Goal: Task Accomplishment & Management: Complete application form

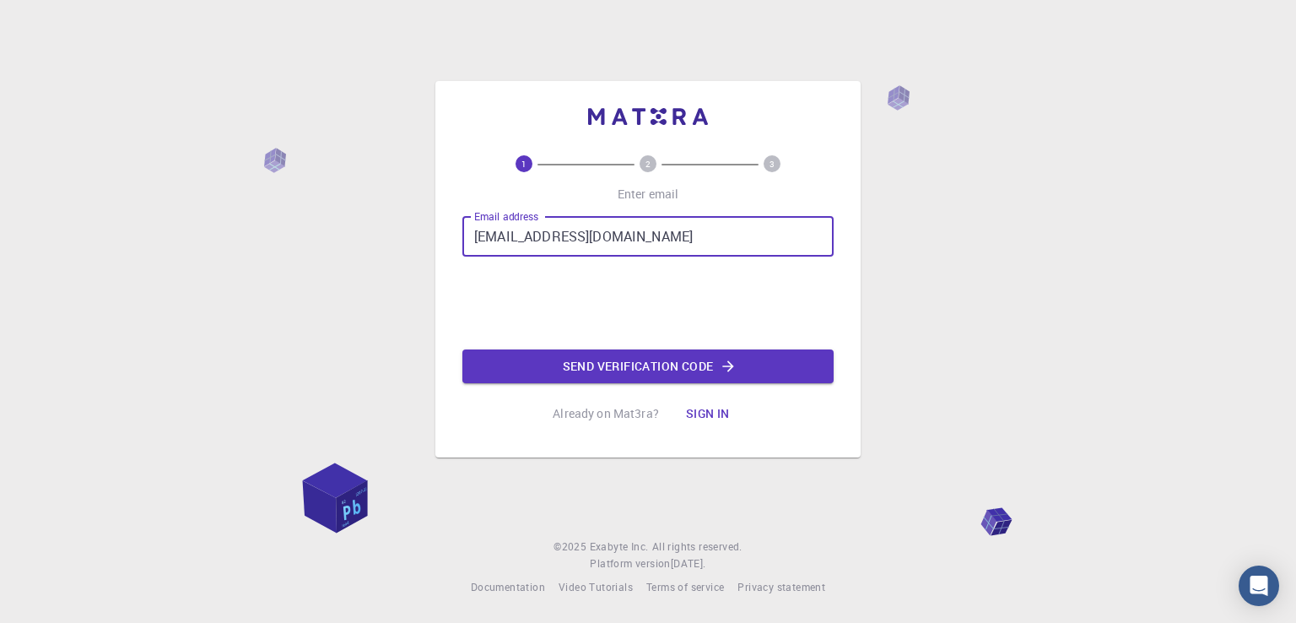
click at [612, 234] on input "[EMAIL_ADDRESS][DOMAIN_NAME]" at bounding box center [648, 236] width 371 height 41
click at [641, 237] on input "[EMAIL_ADDRESS][DOMAIN_NAME]" at bounding box center [648, 236] width 371 height 41
type input "g"
click at [564, 218] on input "Email address" at bounding box center [648, 236] width 371 height 41
type input "[EMAIL_ADDRESS][DOMAIN_NAME]"
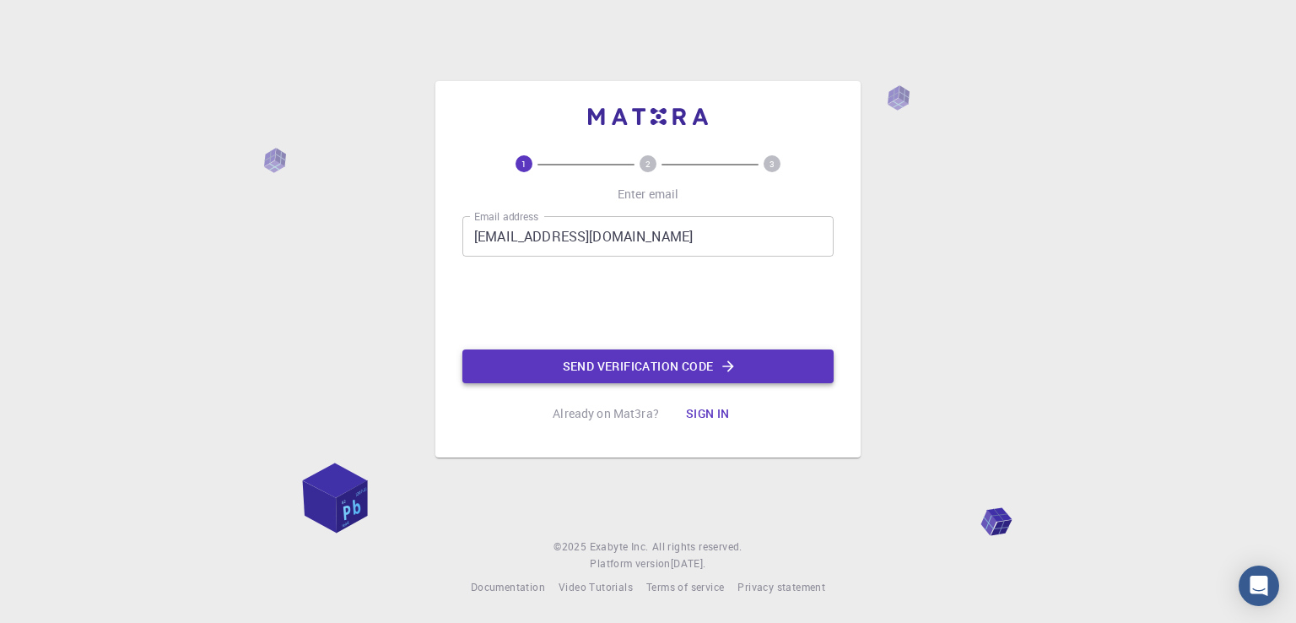
click at [765, 369] on button "Send verification code" at bounding box center [648, 366] width 371 height 34
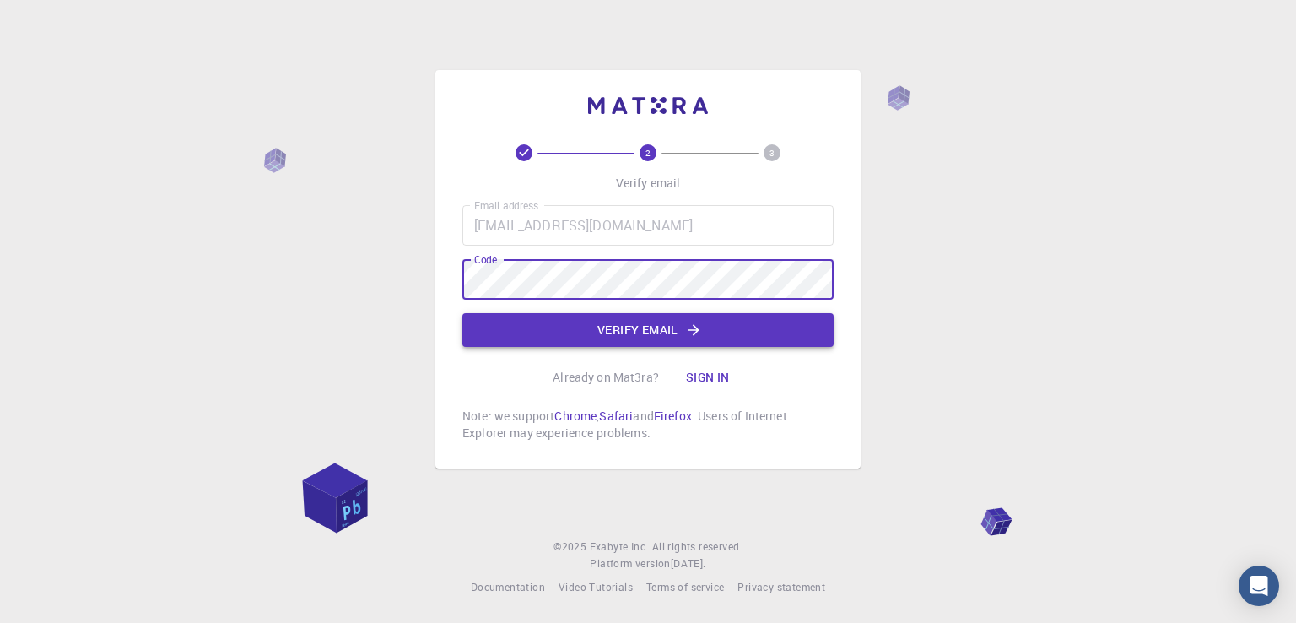
click at [578, 324] on button "Verify email" at bounding box center [648, 330] width 371 height 34
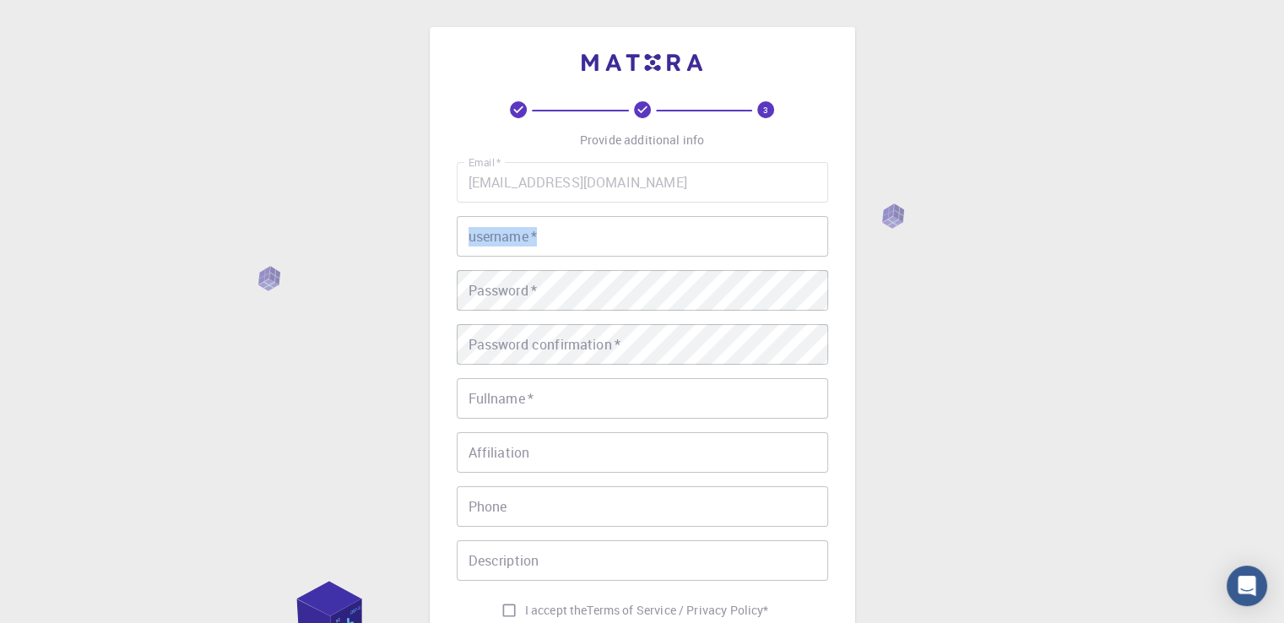
click at [629, 220] on div "Email   * [EMAIL_ADDRESS][DOMAIN_NAME] Email   * username   * username   * Pass…" at bounding box center [642, 394] width 371 height 464
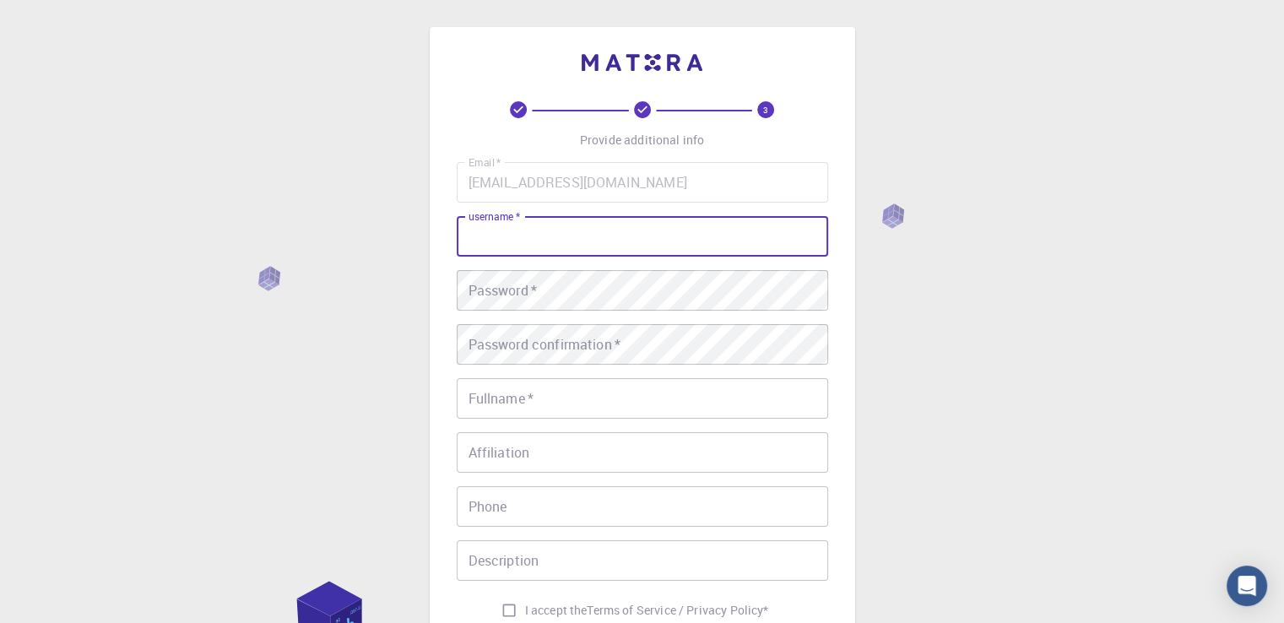
click at [633, 241] on input "username   *" at bounding box center [642, 236] width 371 height 41
type input "giwu"
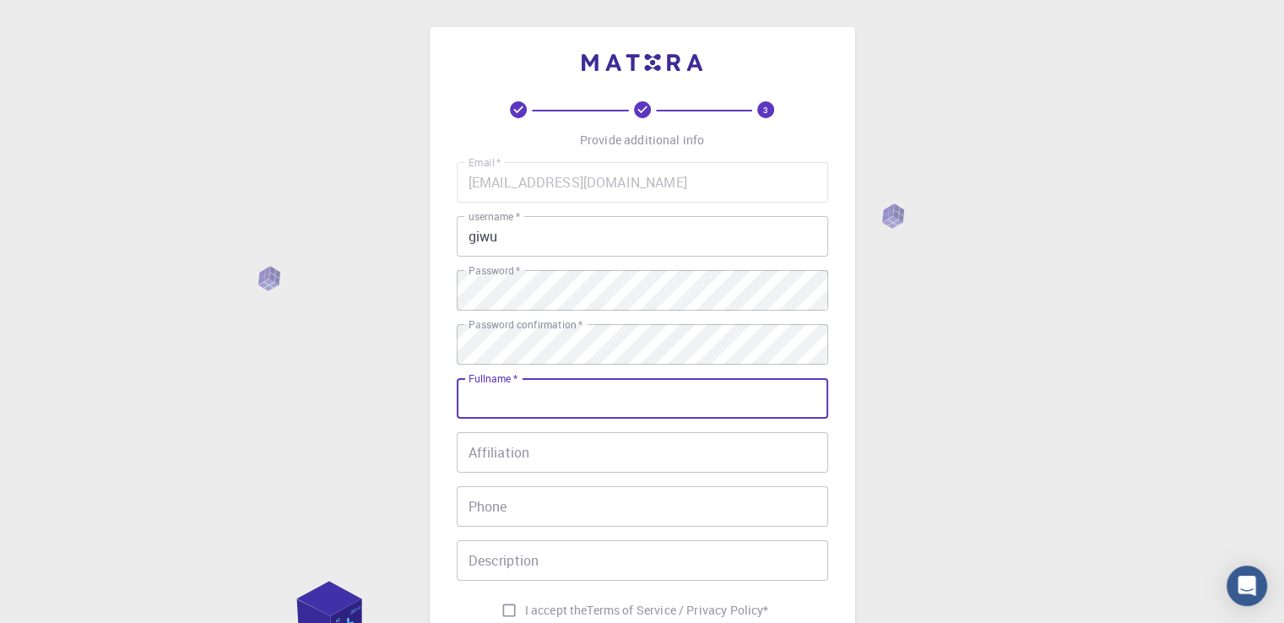
click at [691, 399] on input "Fullname   *" at bounding box center [642, 398] width 371 height 41
type input "GiwuUg"
click at [610, 479] on div "Email   * [EMAIL_ADDRESS][DOMAIN_NAME] Email   * username   * giwu username   *…" at bounding box center [642, 394] width 371 height 464
click at [625, 461] on input "Affiliation" at bounding box center [642, 452] width 371 height 41
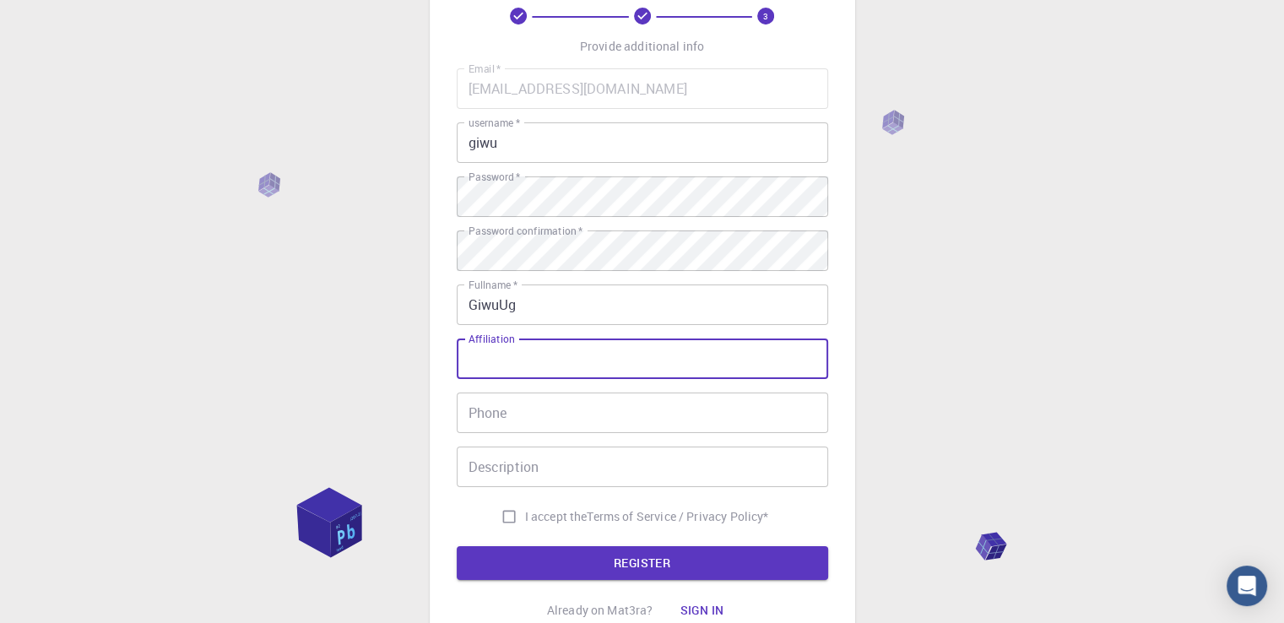
scroll to position [236, 0]
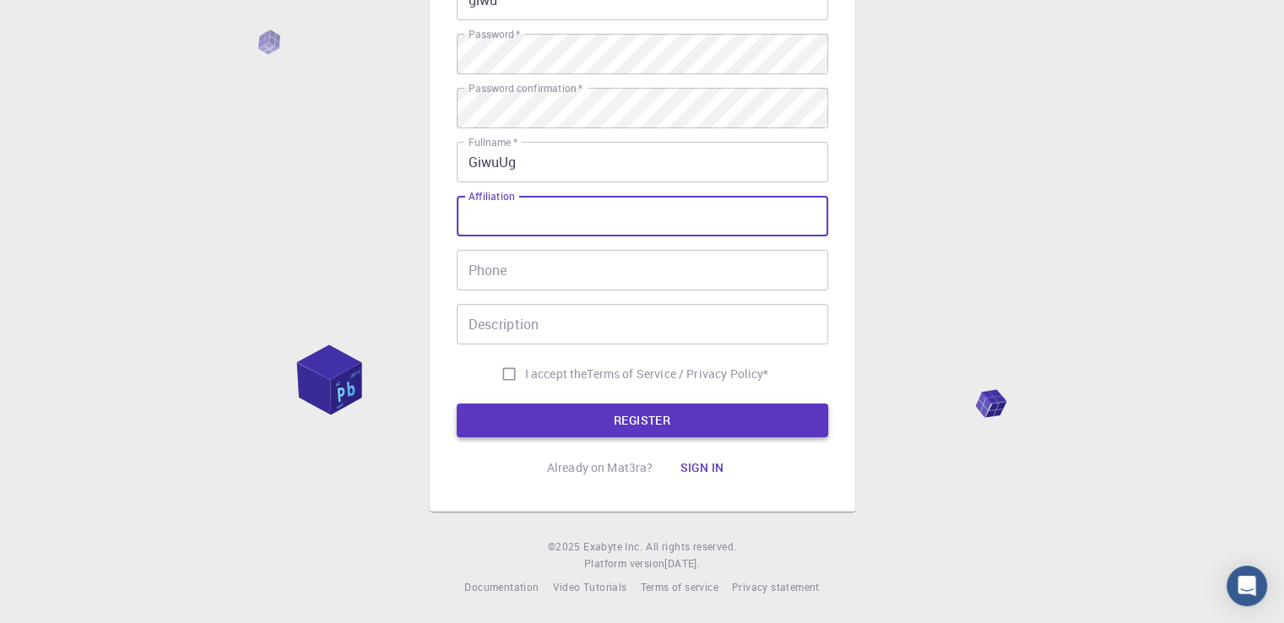
click at [581, 416] on button "REGISTER" at bounding box center [642, 420] width 371 height 34
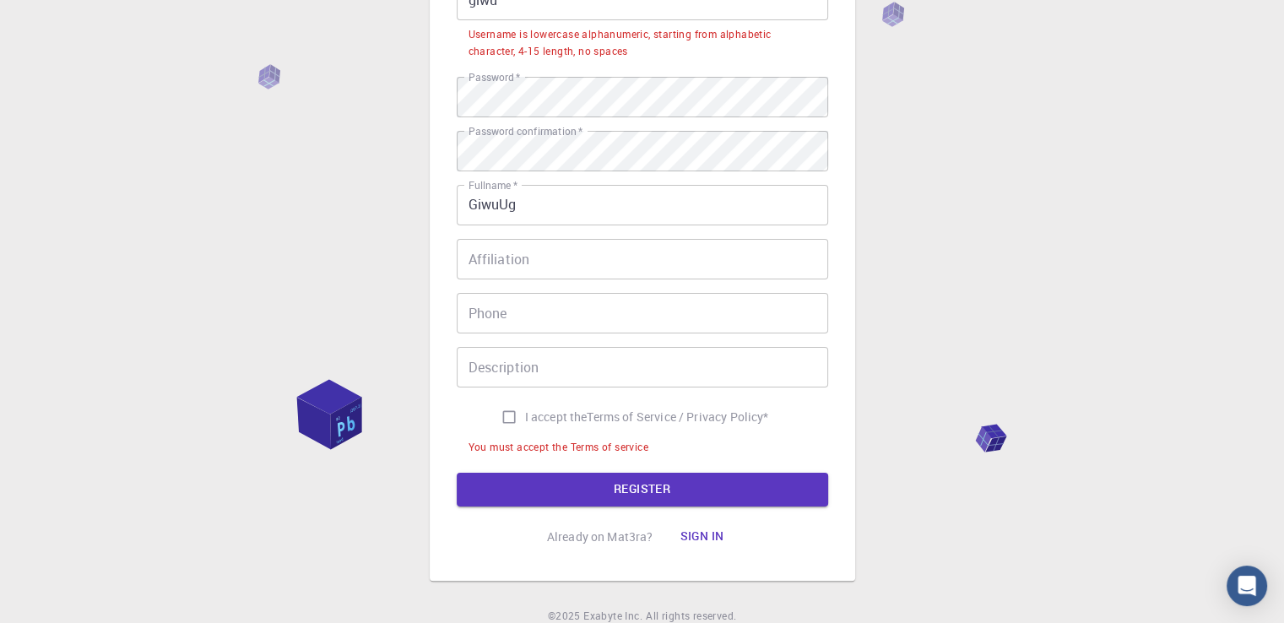
click at [552, 421] on span "I accept the" at bounding box center [556, 417] width 62 height 17
click at [525, 421] on input "I accept the Terms of Service / Privacy Policy *" at bounding box center [509, 417] width 32 height 32
checkbox input "true"
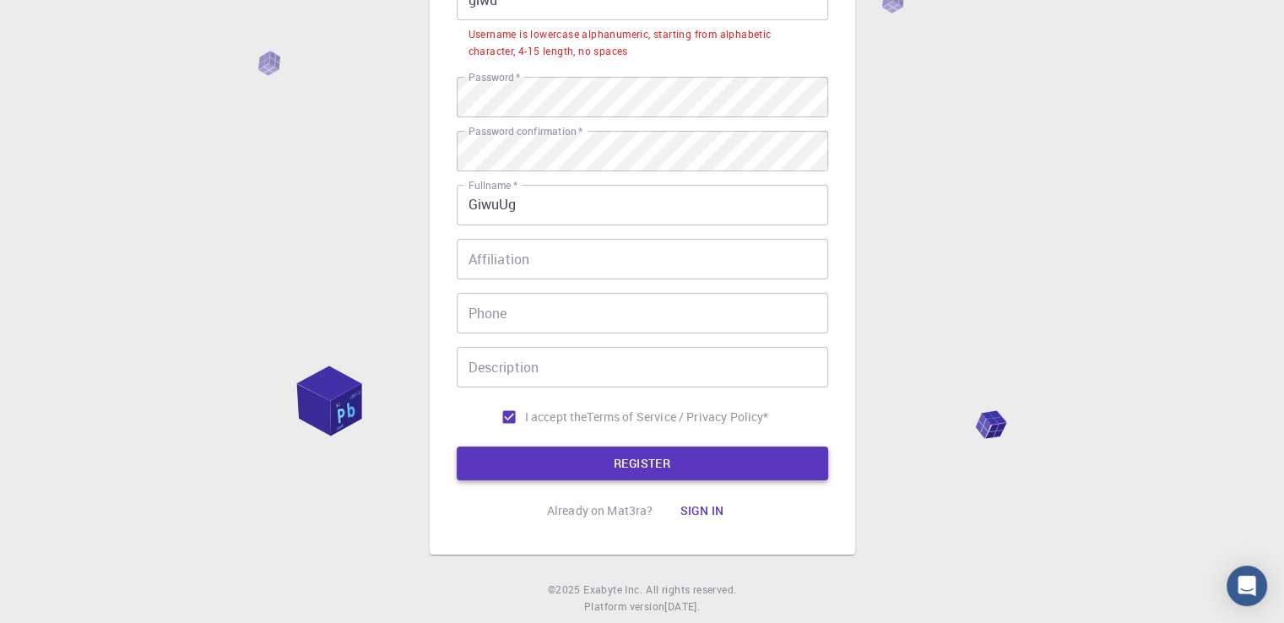
click at [560, 460] on button "REGISTER" at bounding box center [642, 463] width 371 height 34
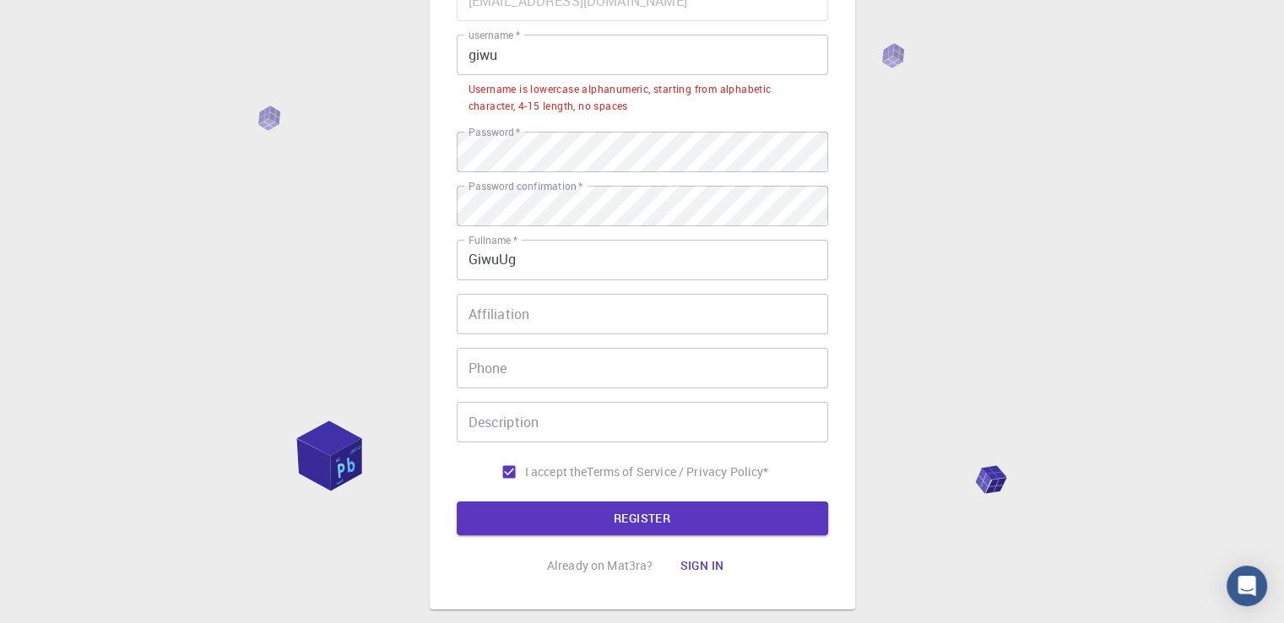
scroll to position [152, 0]
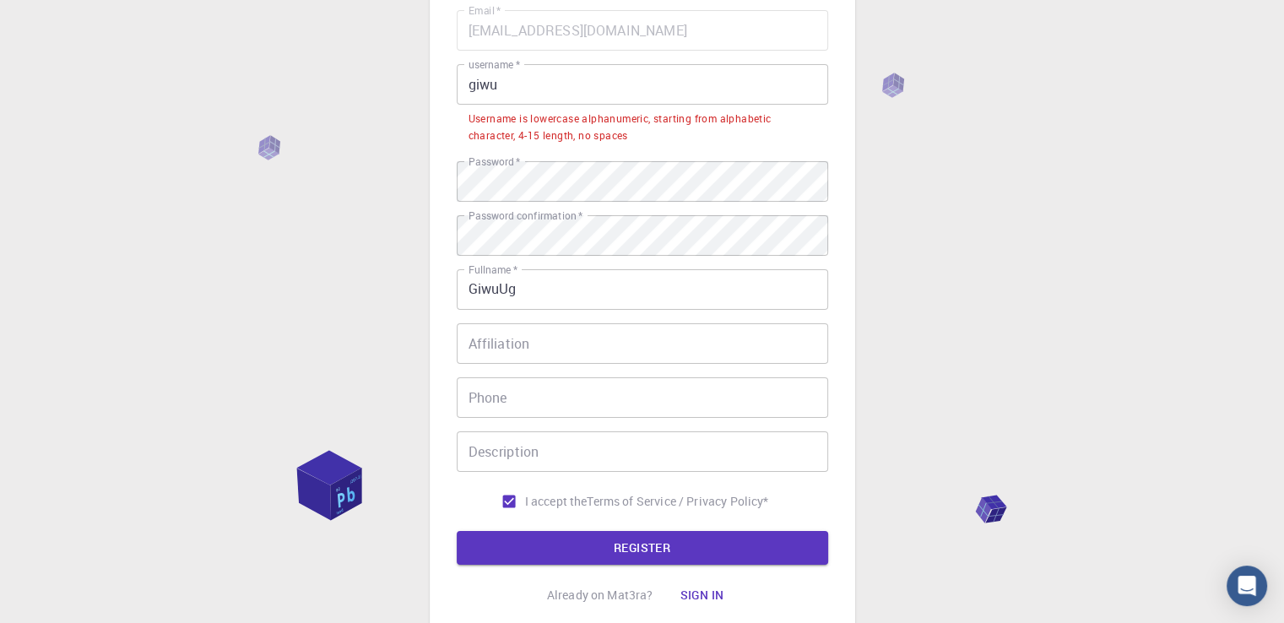
click at [575, 105] on li "Username is lowercase alphanumeric, starting from alphabetic character, 4-15 le…" at bounding box center [642, 126] width 371 height 43
click at [584, 92] on input "giwu" at bounding box center [642, 84] width 371 height 41
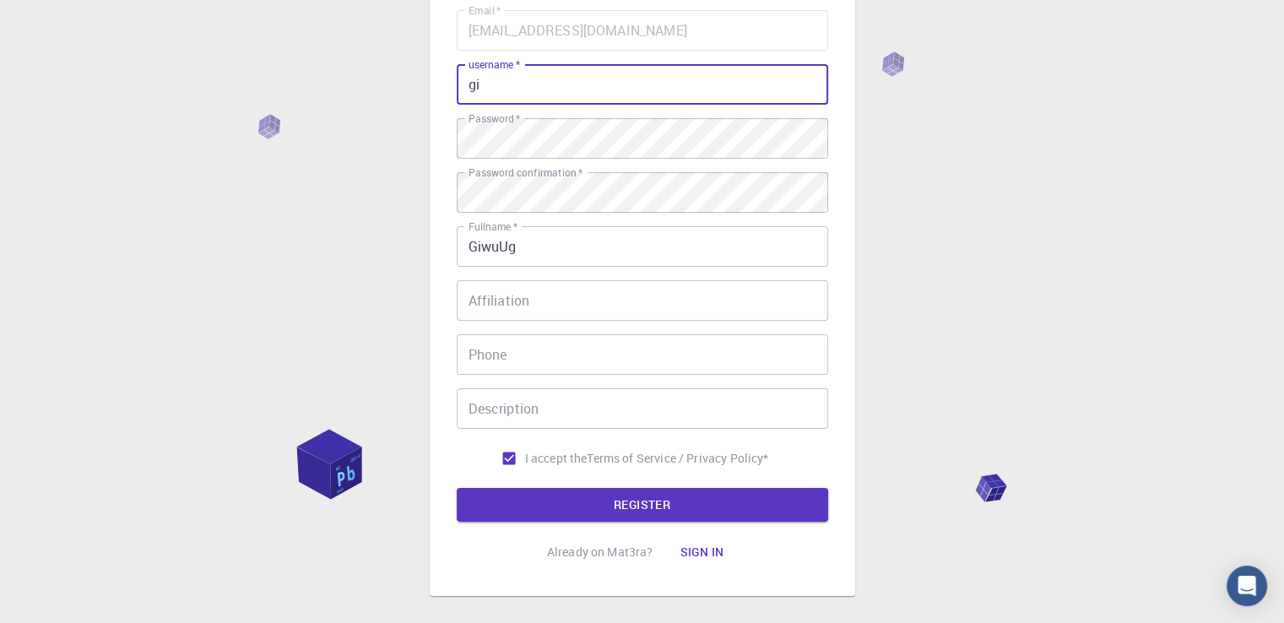
type input "g"
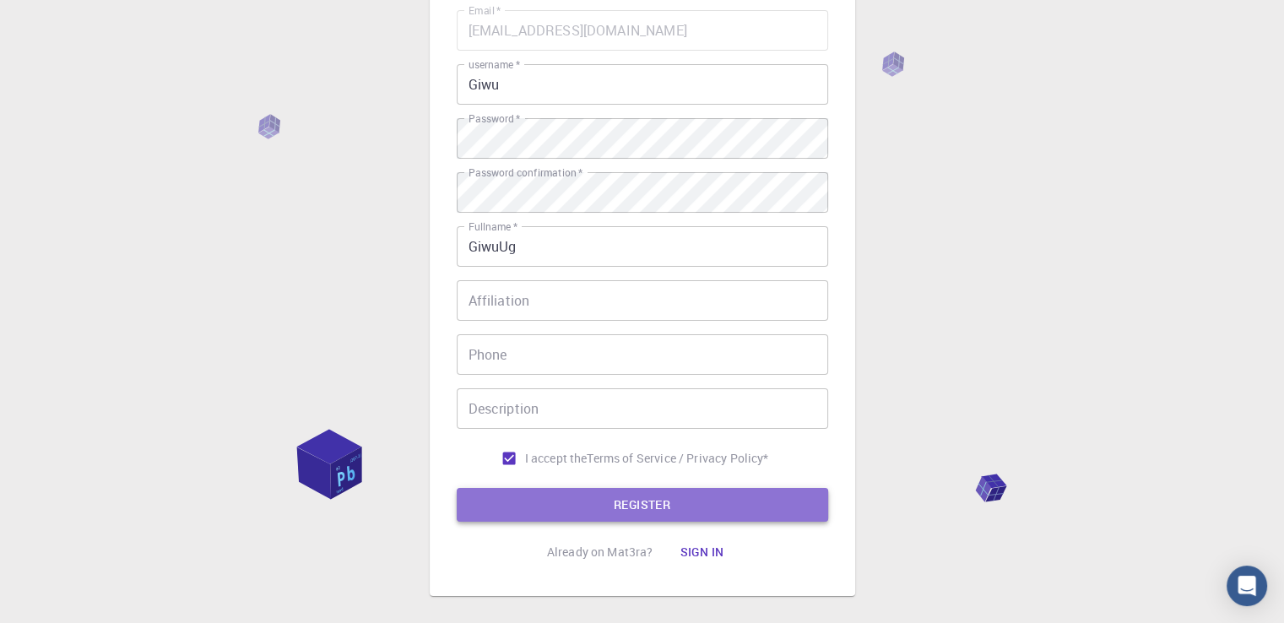
click at [622, 489] on button "REGISTER" at bounding box center [642, 505] width 371 height 34
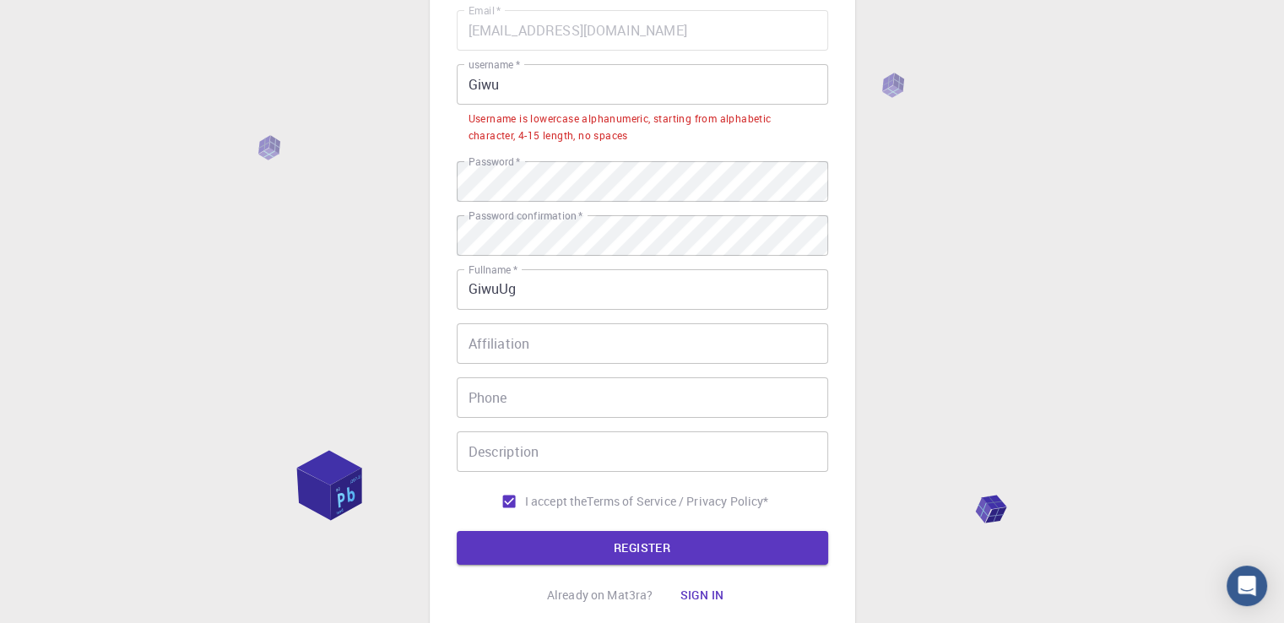
click at [612, 100] on input "Giwu" at bounding box center [642, 84] width 371 height 41
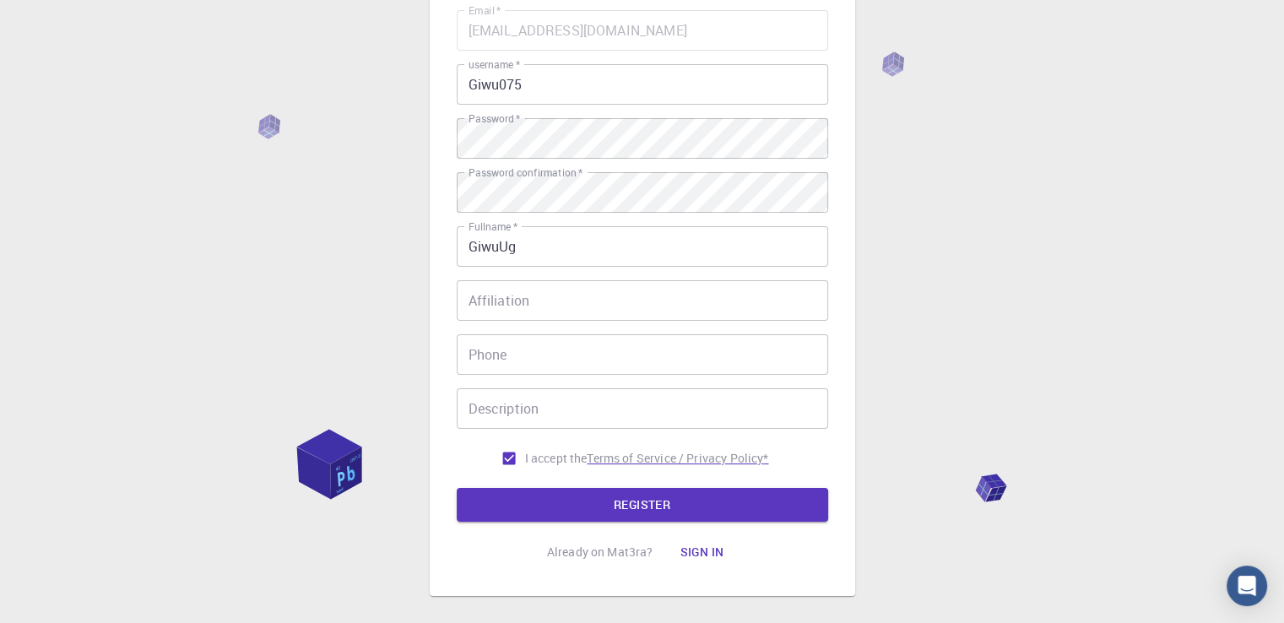
click at [651, 496] on button "REGISTER" at bounding box center [642, 505] width 371 height 34
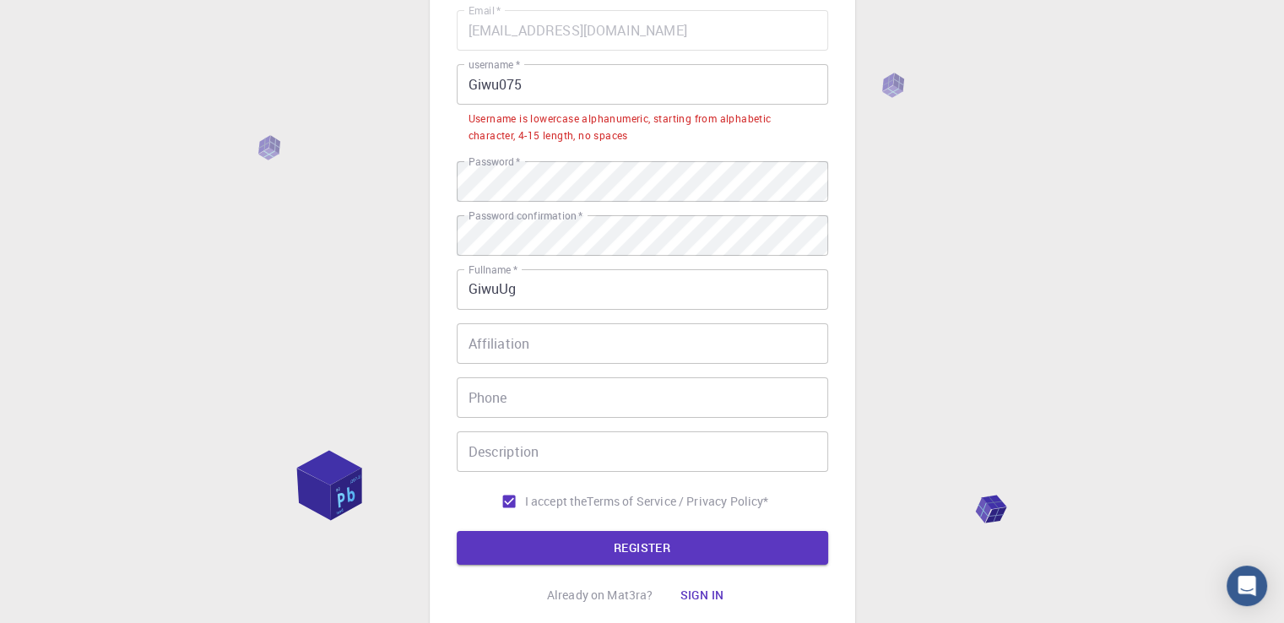
click at [481, 82] on input "Giwu075" at bounding box center [642, 84] width 371 height 41
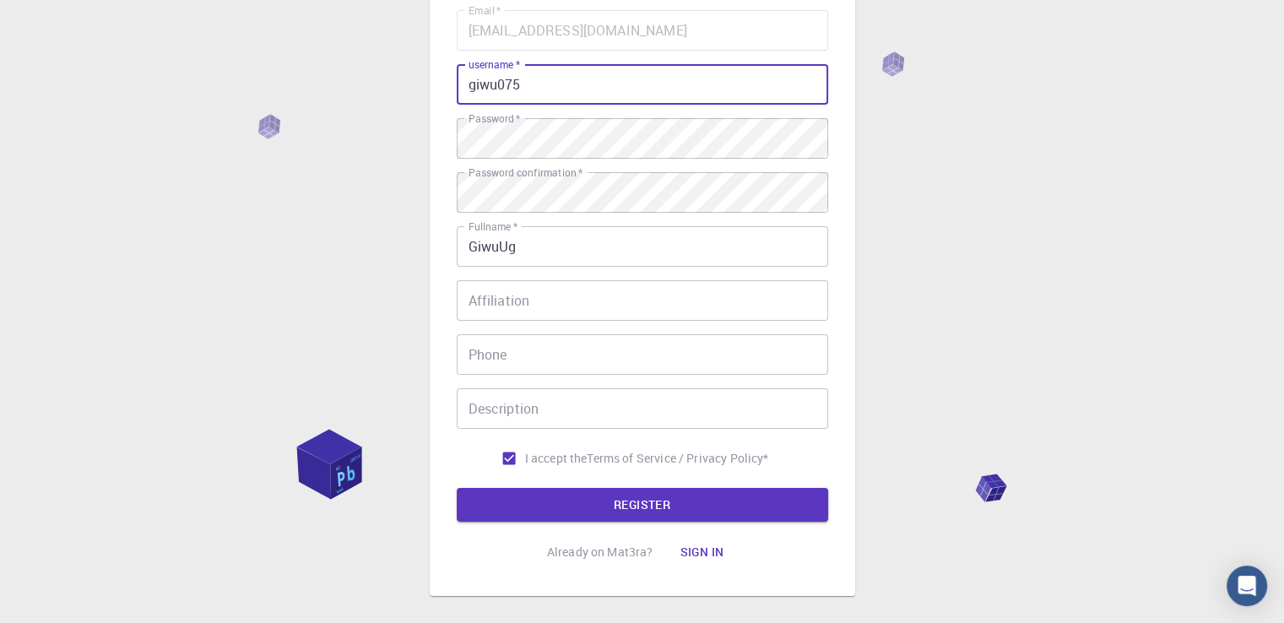
scroll to position [68, 0]
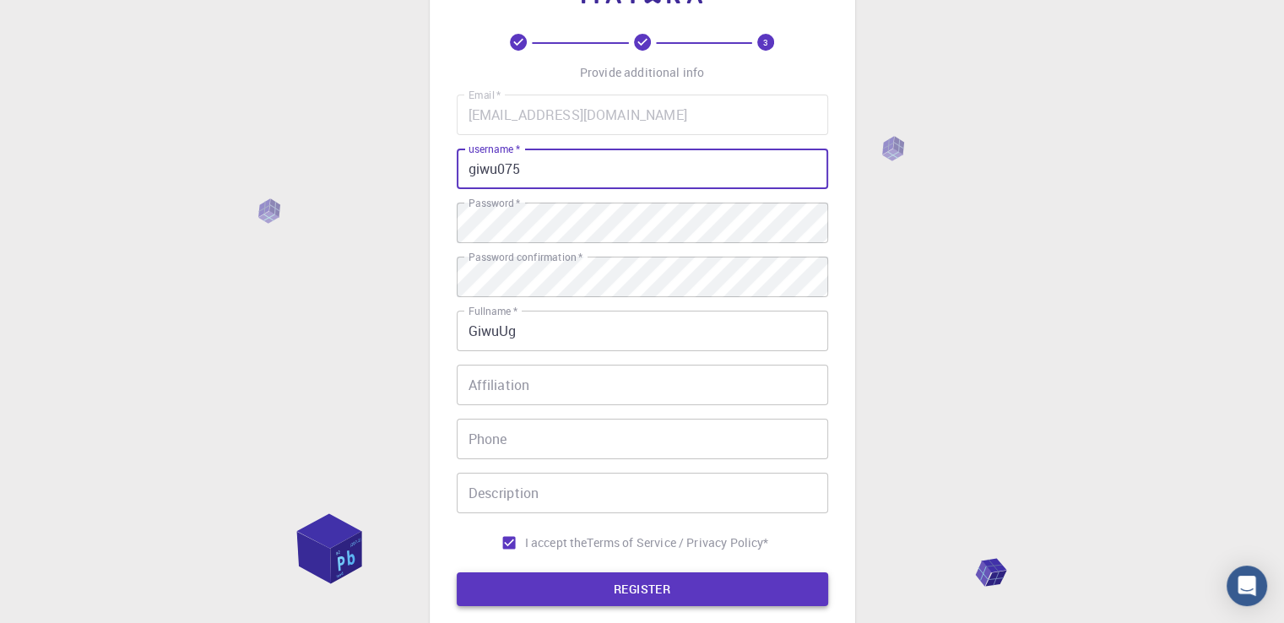
type input "giwu075"
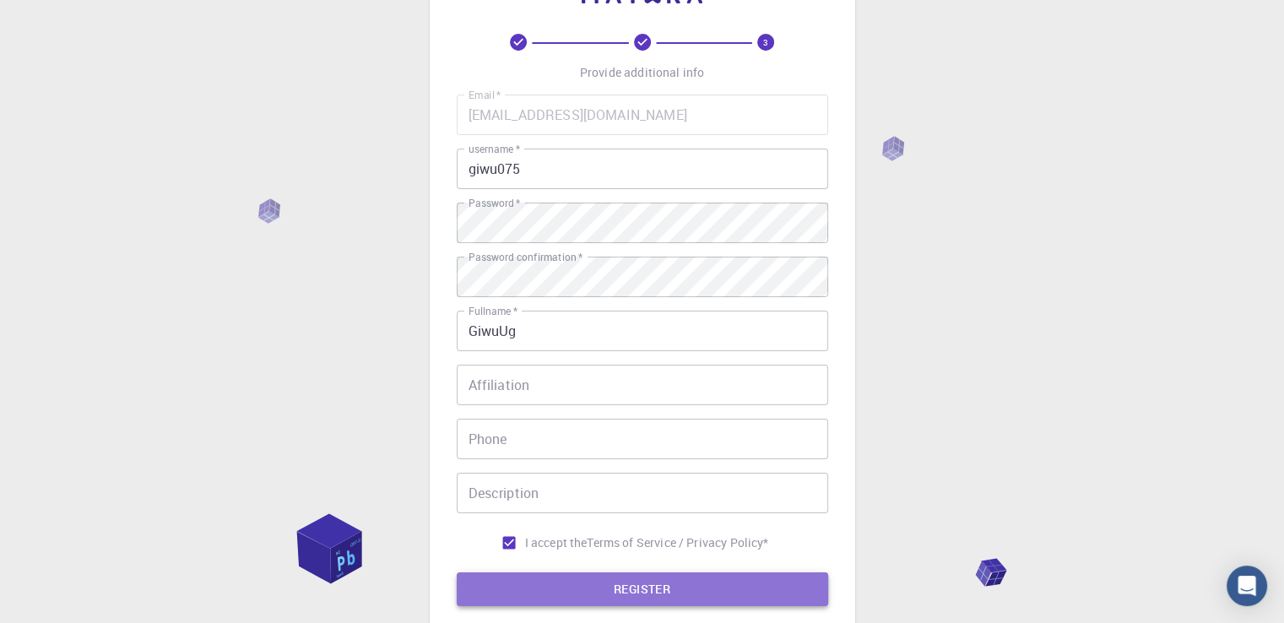
click at [665, 575] on button "REGISTER" at bounding box center [642, 589] width 371 height 34
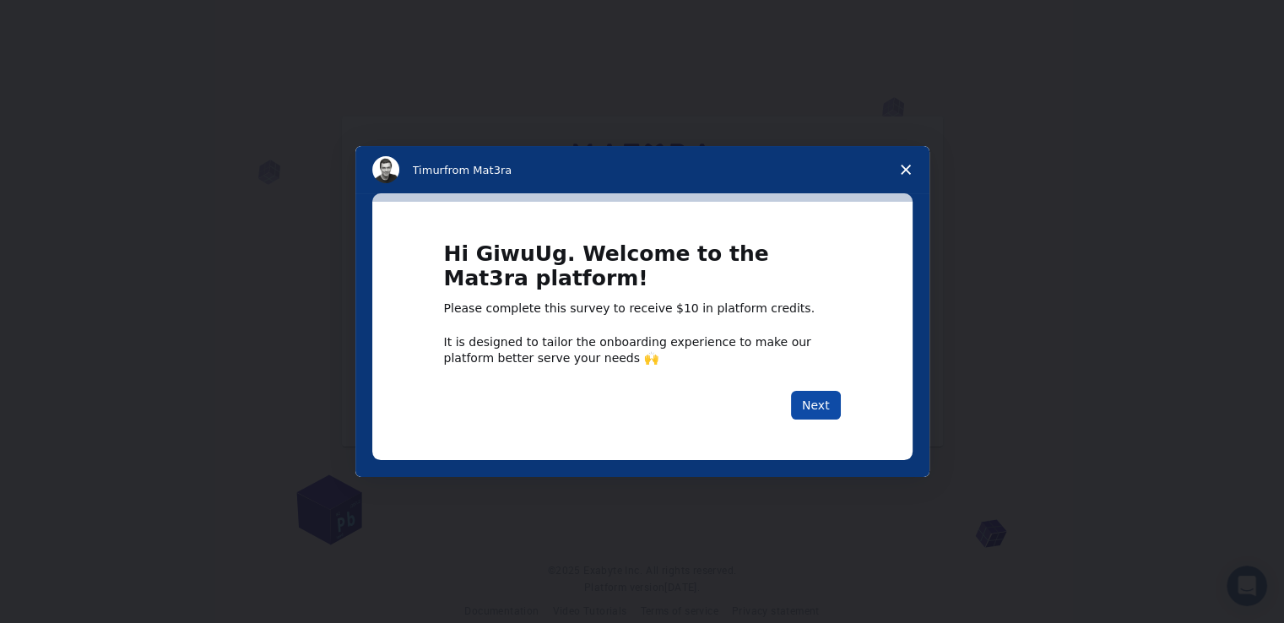
click at [812, 409] on button "Next" at bounding box center [816, 405] width 50 height 29
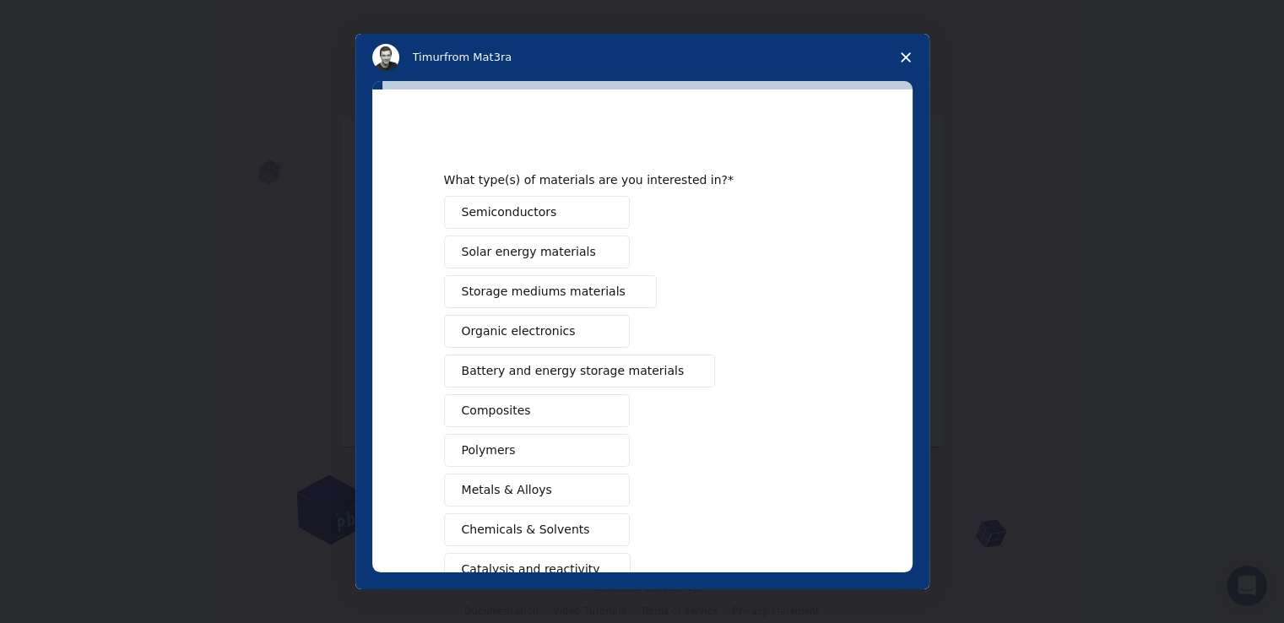
click at [812, 409] on div "Semiconductors Solar energy materials Storage mediums materials Organic electro…" at bounding box center [642, 430] width 397 height 469
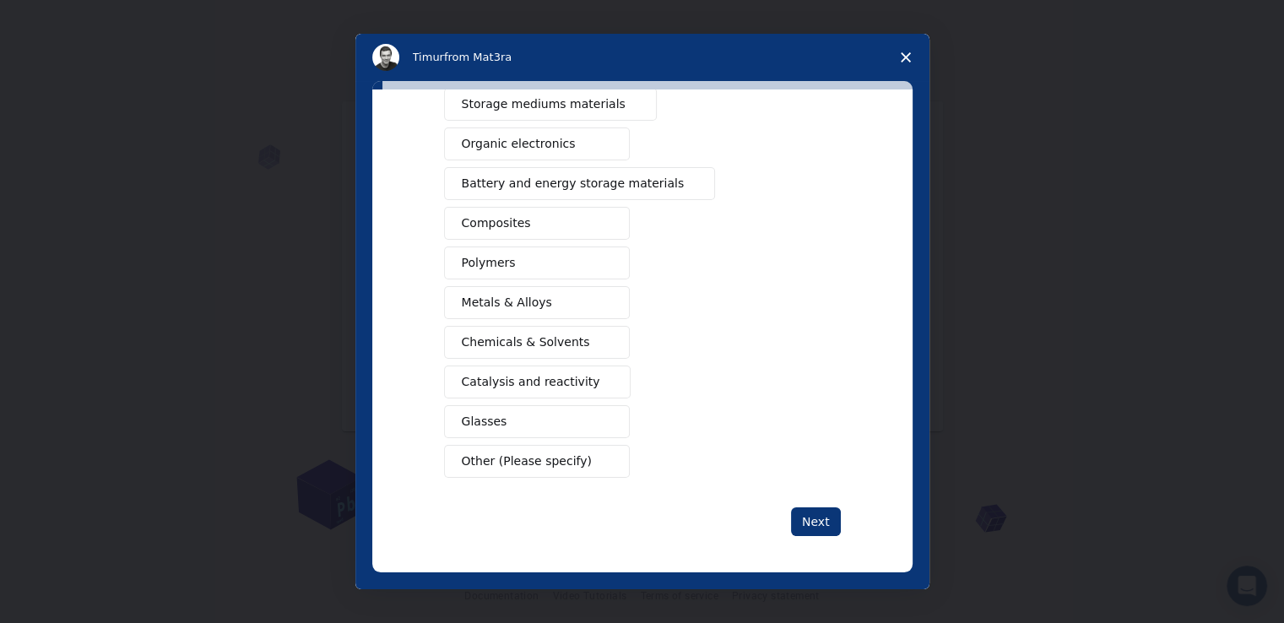
scroll to position [24, 0]
click at [527, 414] on button "Glasses" at bounding box center [537, 421] width 186 height 33
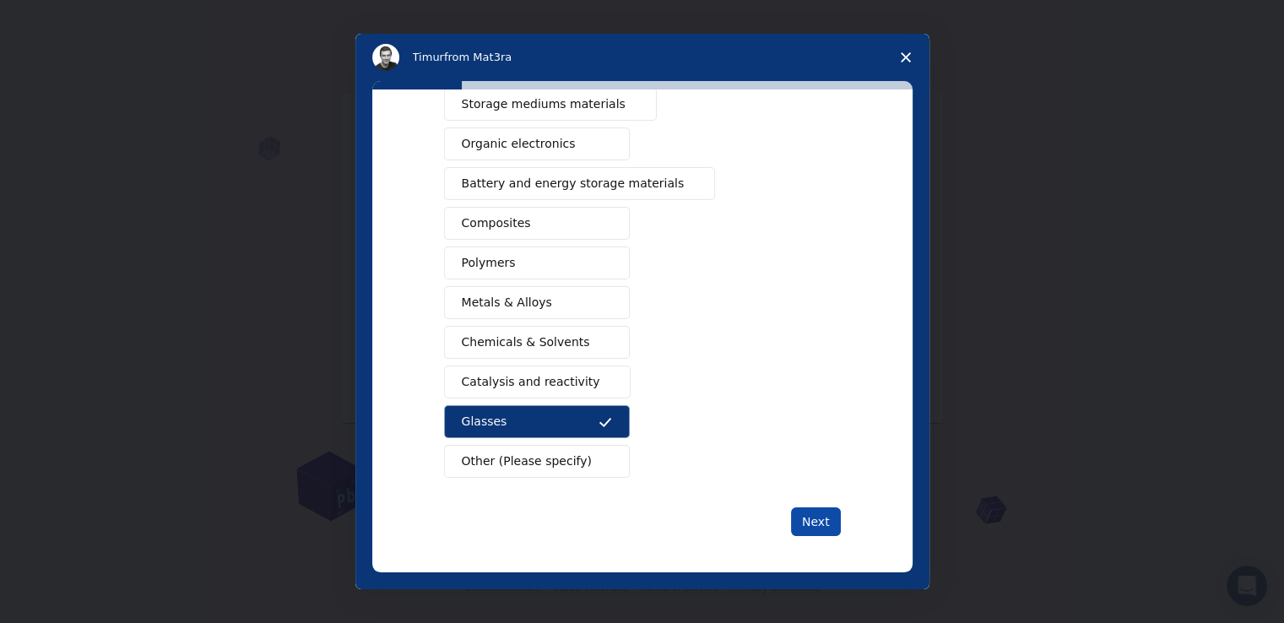
click at [803, 512] on button "Next" at bounding box center [816, 521] width 50 height 29
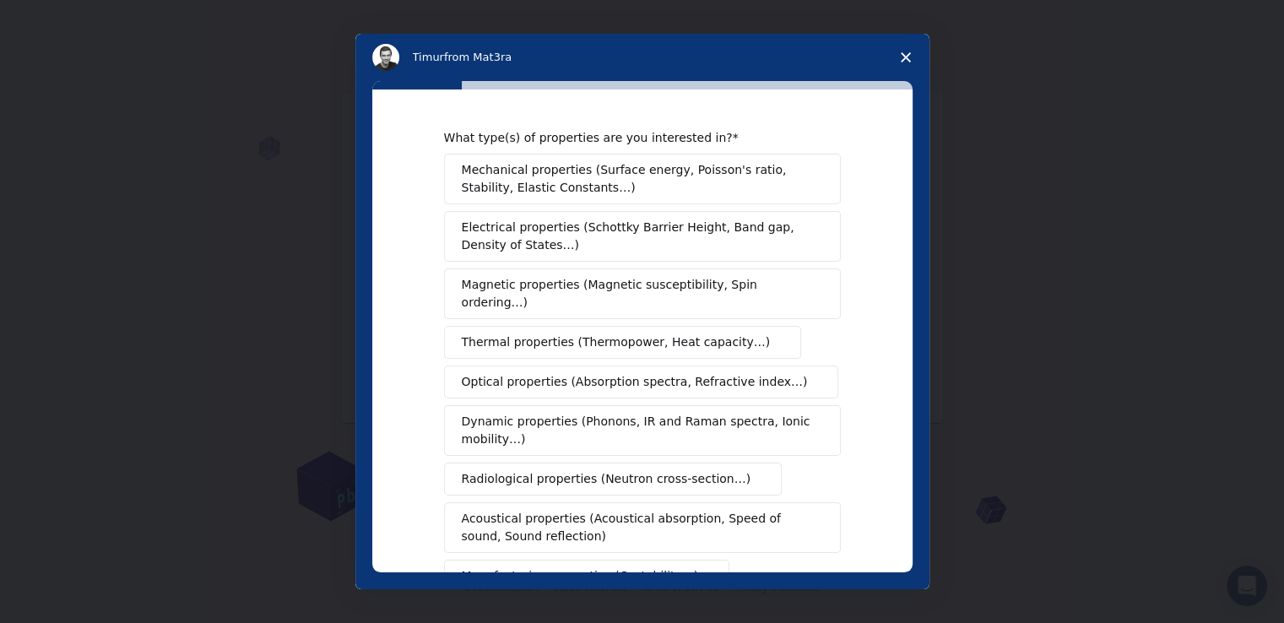
click at [595, 227] on span "Electrical properties (Schottky Barrier Height, Band gap, Density of States…)" at bounding box center [637, 236] width 351 height 35
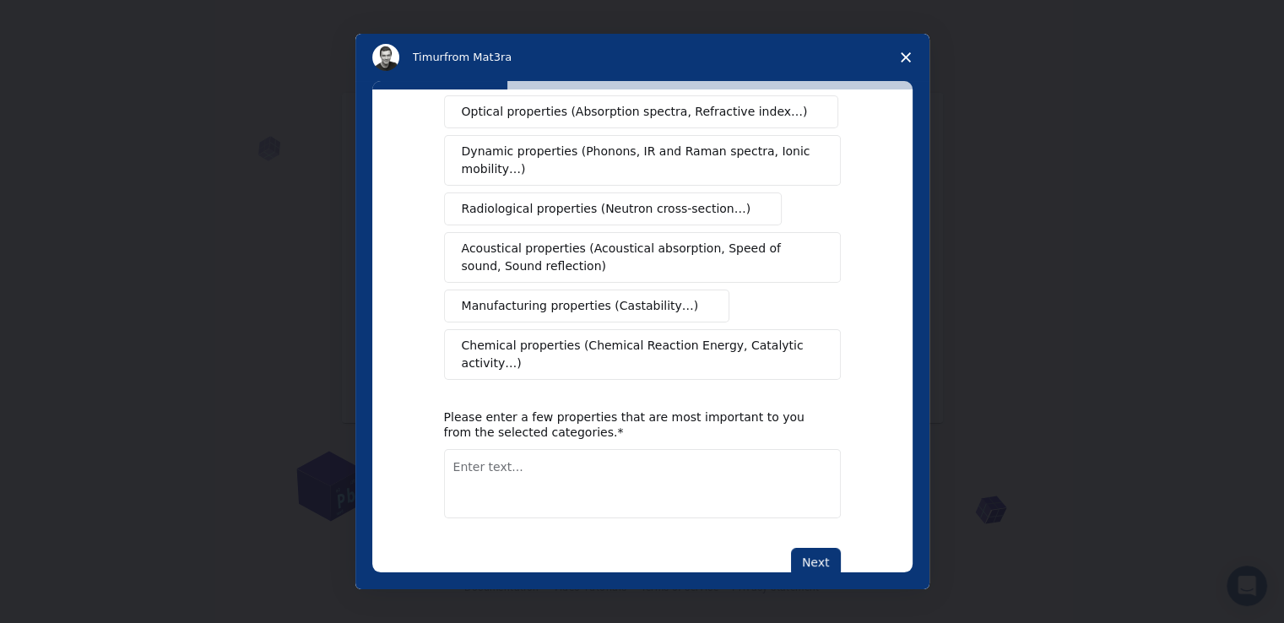
scroll to position [275, 0]
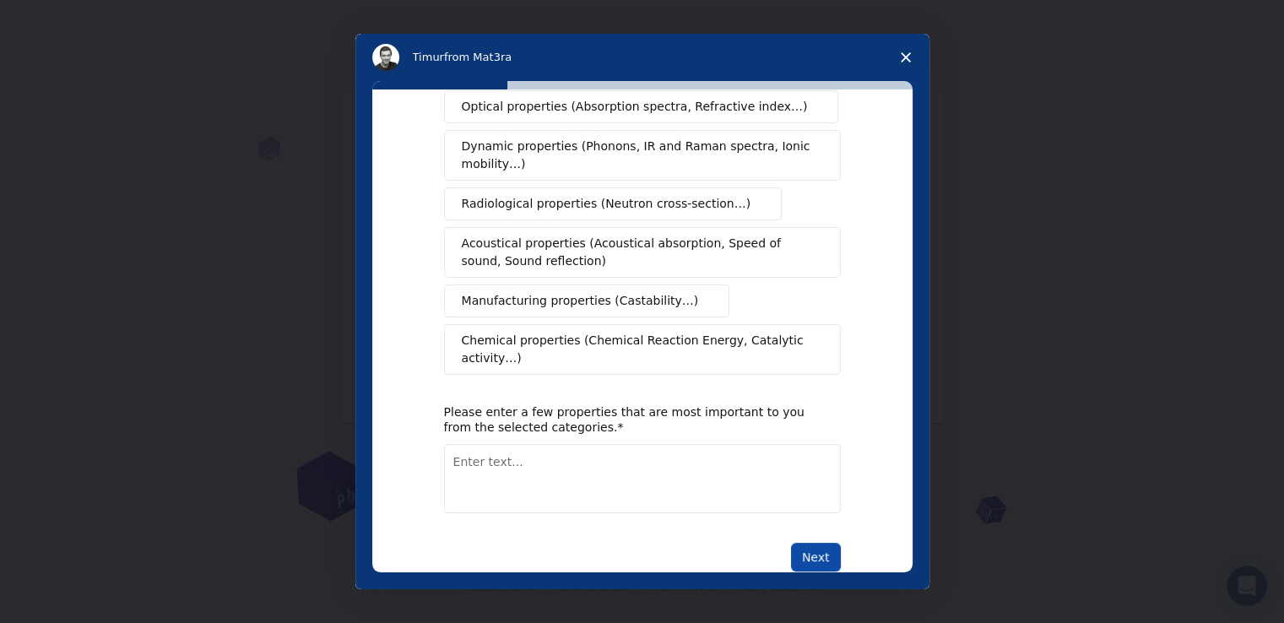
click at [801, 543] on button "Next" at bounding box center [816, 557] width 50 height 29
click at [658, 444] on textarea "Enter text..." at bounding box center [642, 478] width 397 height 69
type textarea "electronic"
click at [840, 516] on div "What type(s) of properties are you interested in? Mechanical properties (Surfac…" at bounding box center [642, 330] width 540 height 483
click at [809, 543] on button "Next" at bounding box center [816, 557] width 50 height 29
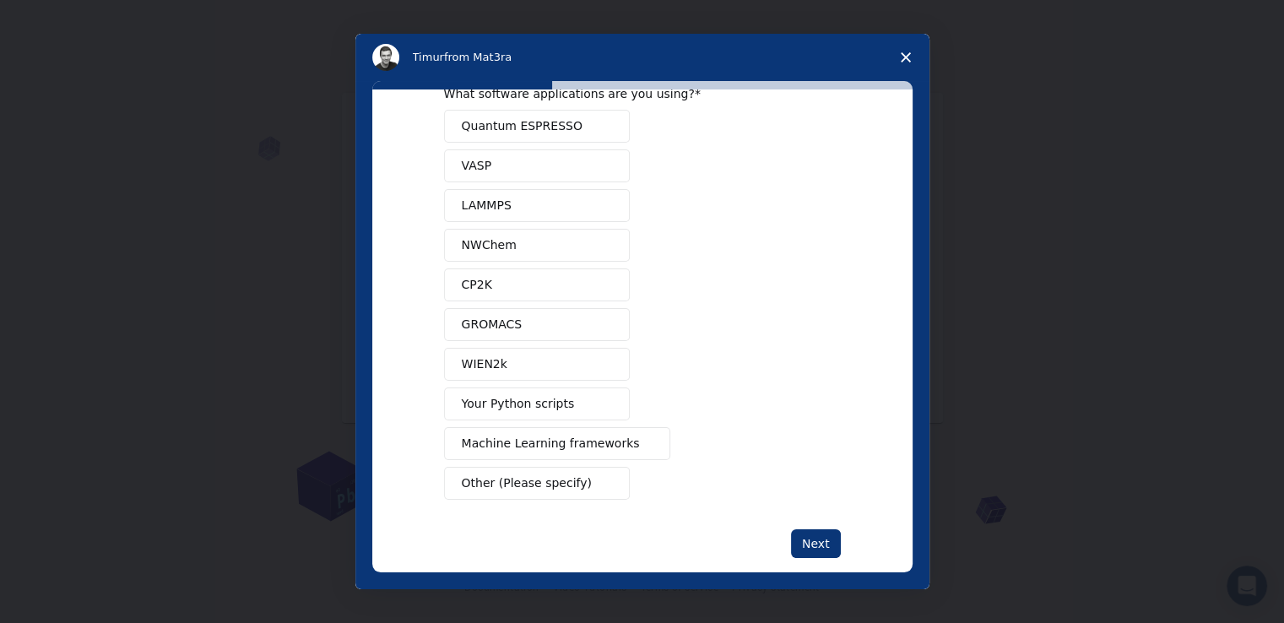
scroll to position [67, 0]
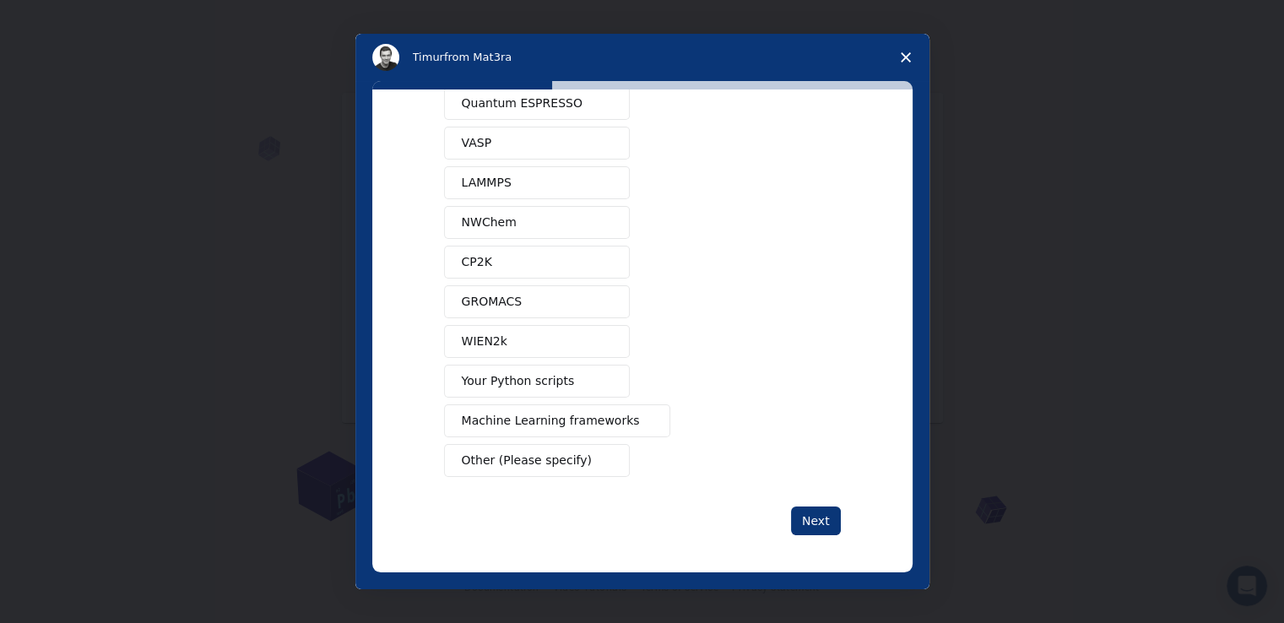
click at [564, 463] on span "Other (Please specify)" at bounding box center [527, 461] width 130 height 18
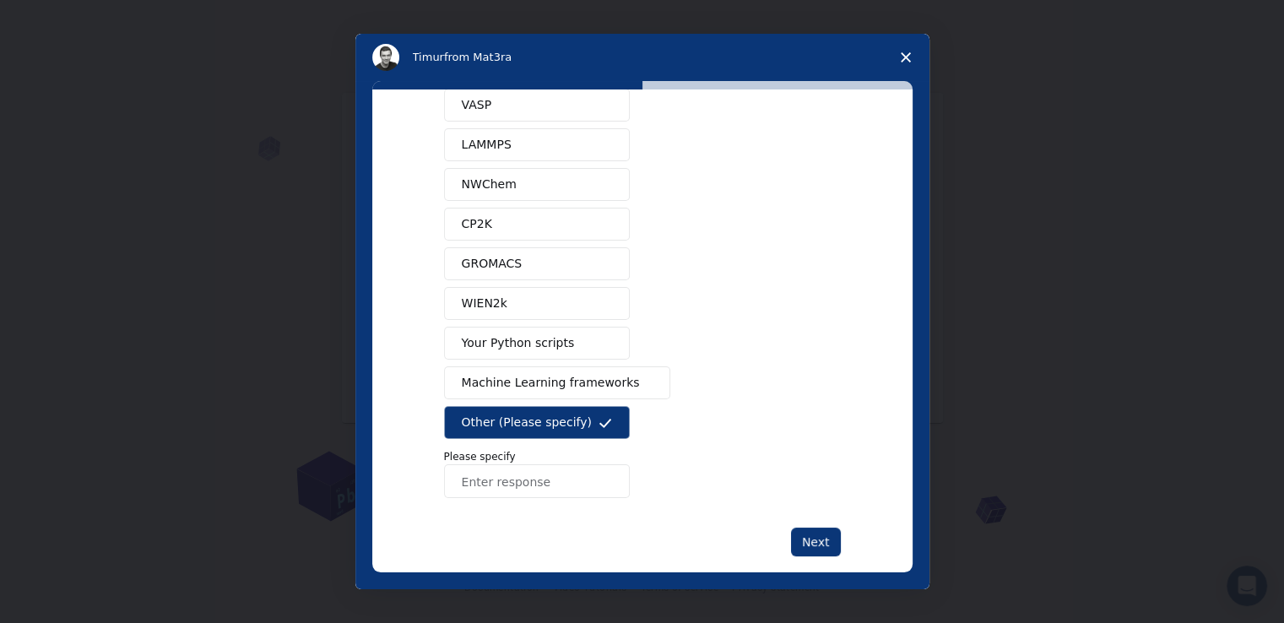
scroll to position [126, 0]
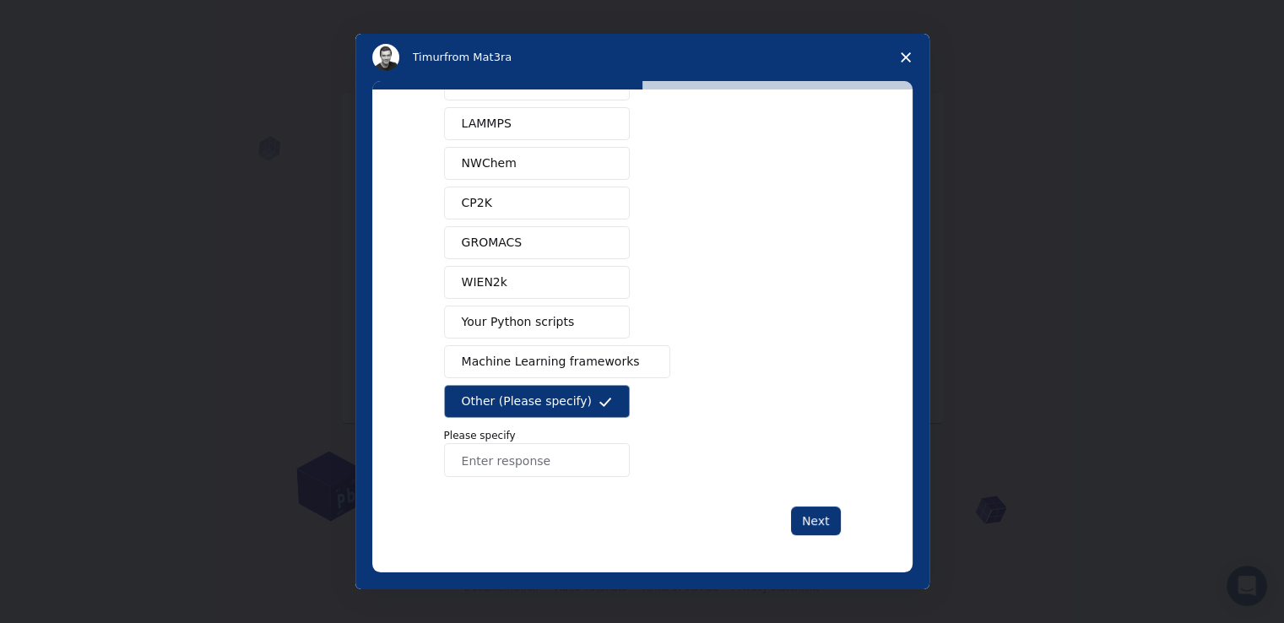
click at [575, 363] on span "Machine Learning frameworks" at bounding box center [551, 362] width 178 height 18
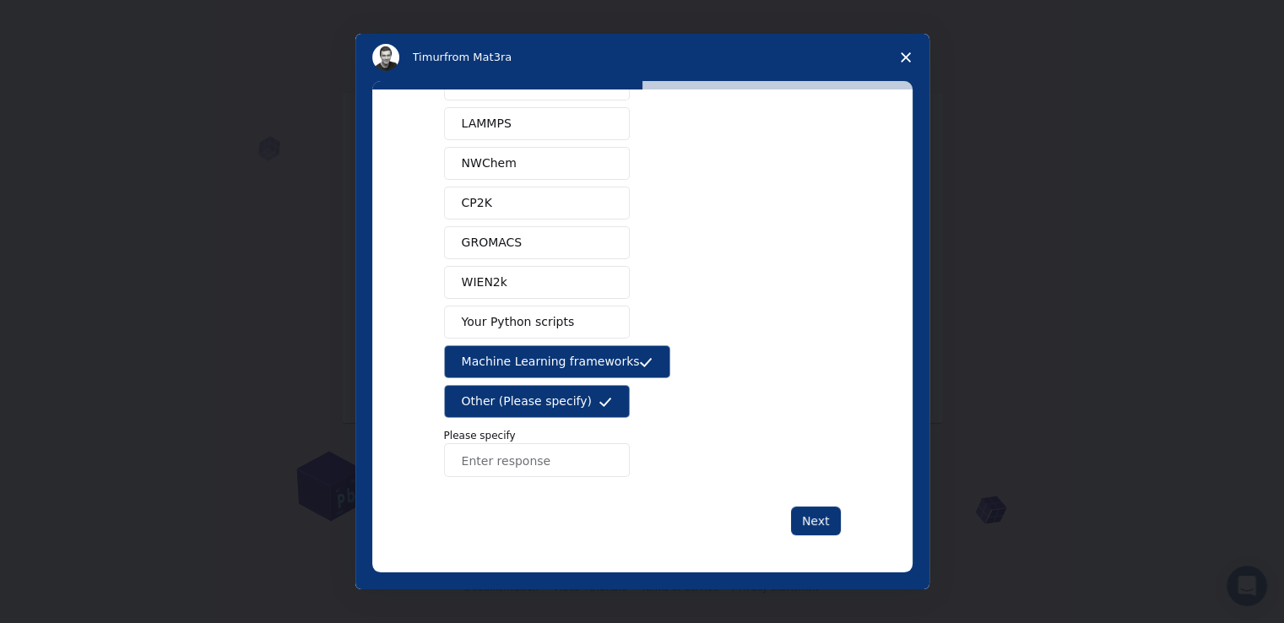
click at [591, 399] on button "Other (Please specify)" at bounding box center [537, 401] width 186 height 33
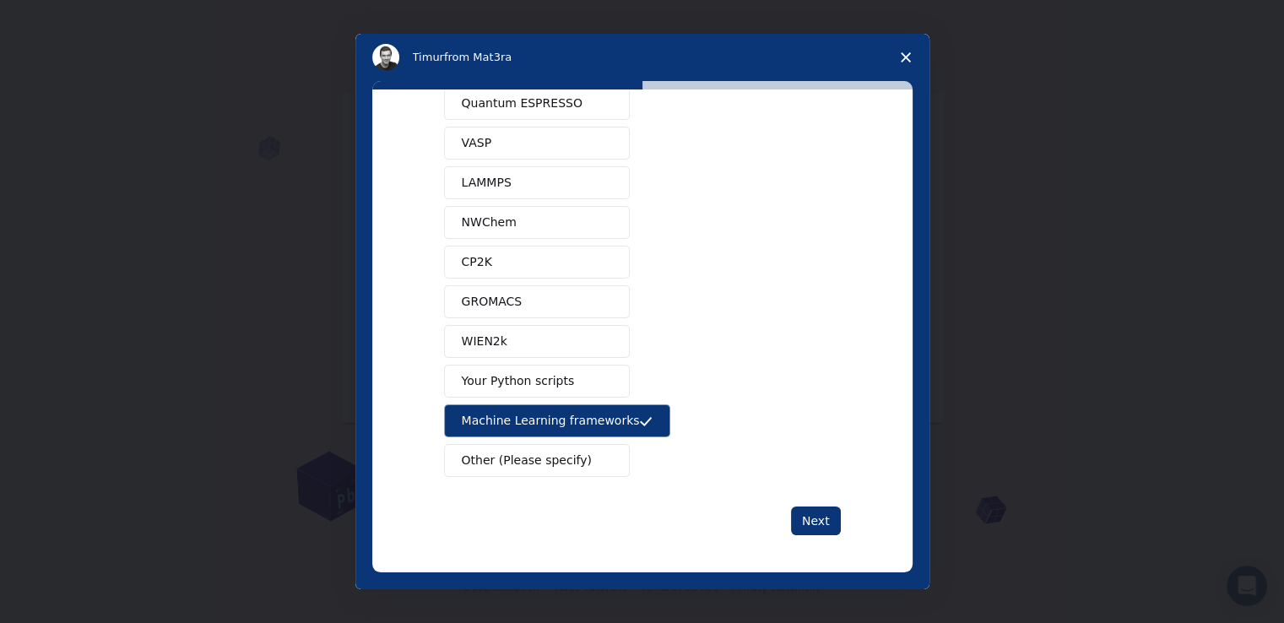
click at [769, 508] on div "Next" at bounding box center [642, 520] width 397 height 29
click at [807, 517] on button "Next" at bounding box center [816, 520] width 50 height 29
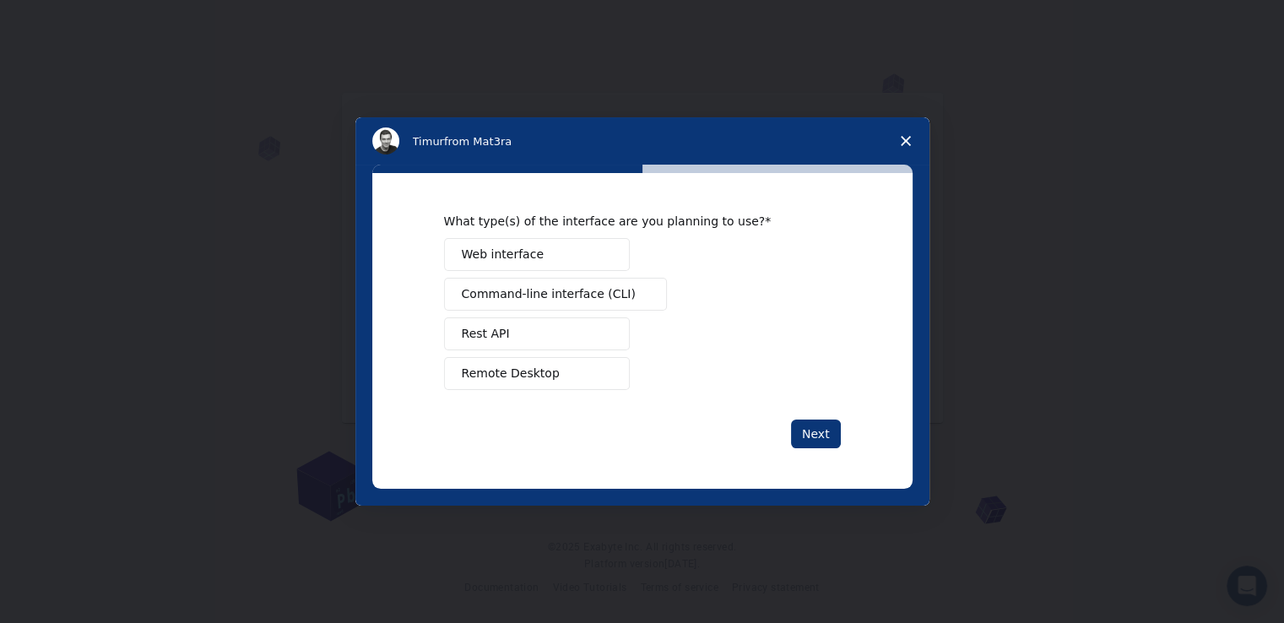
click at [807, 517] on div "Intercom messenger" at bounding box center [642, 311] width 1284 height 623
click at [609, 244] on button "Web interface" at bounding box center [537, 254] width 186 height 33
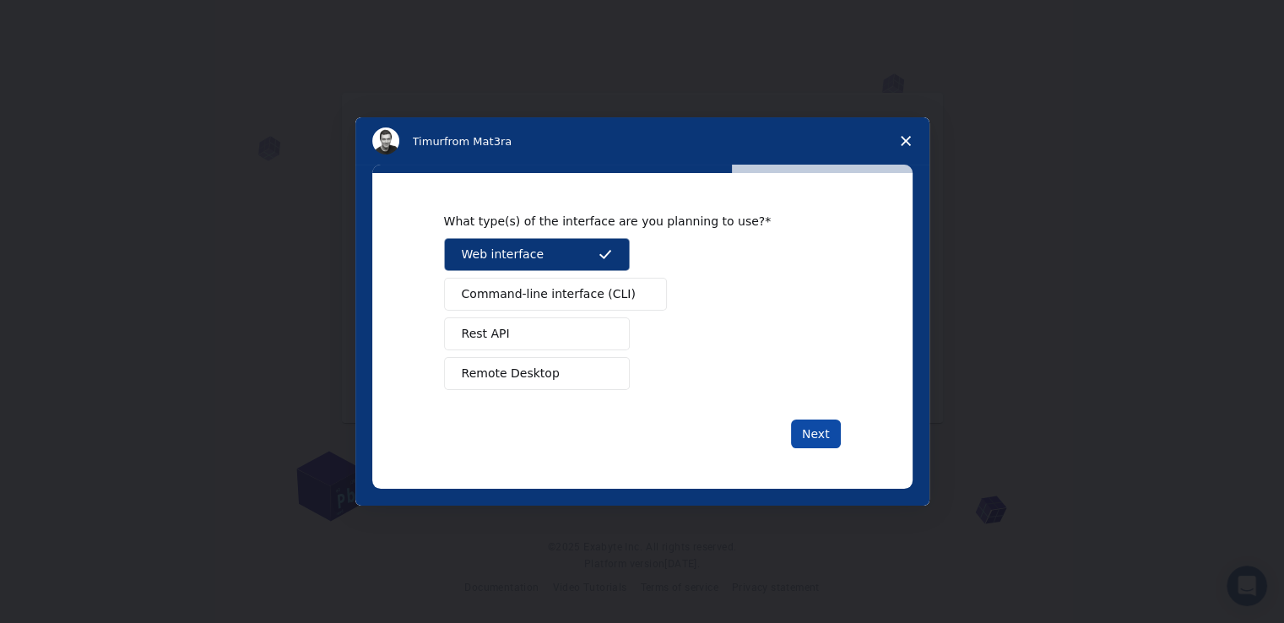
click at [804, 426] on button "Next" at bounding box center [816, 433] width 50 height 29
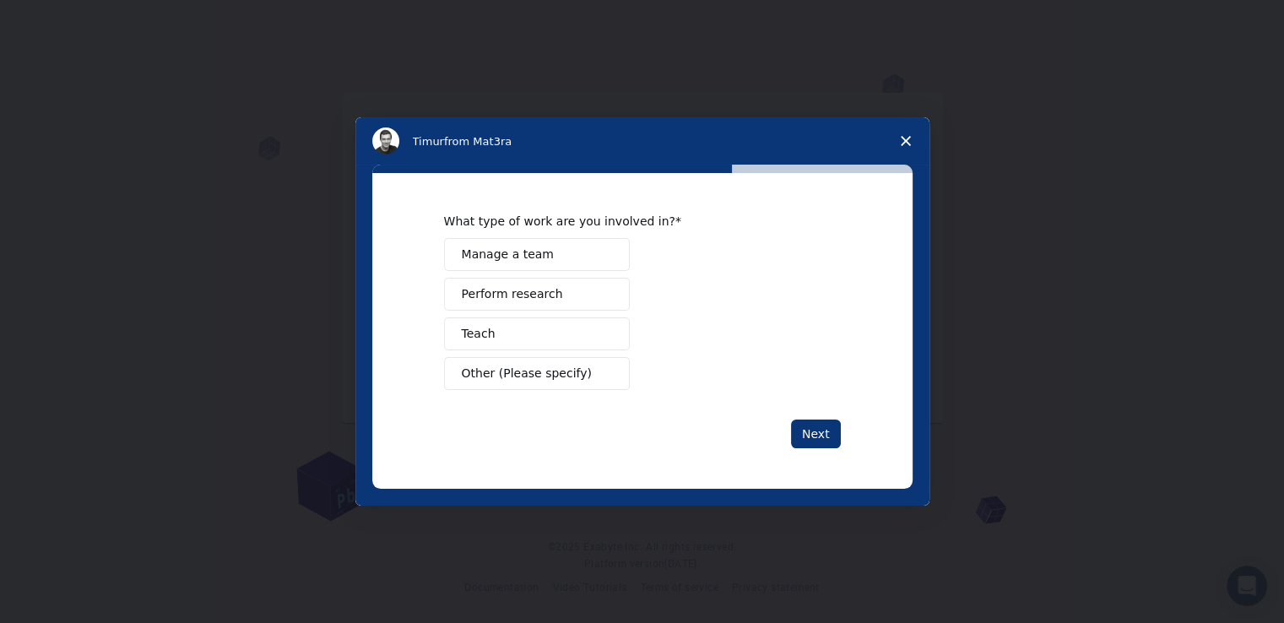
click at [539, 252] on span "Manage a team" at bounding box center [508, 255] width 92 height 18
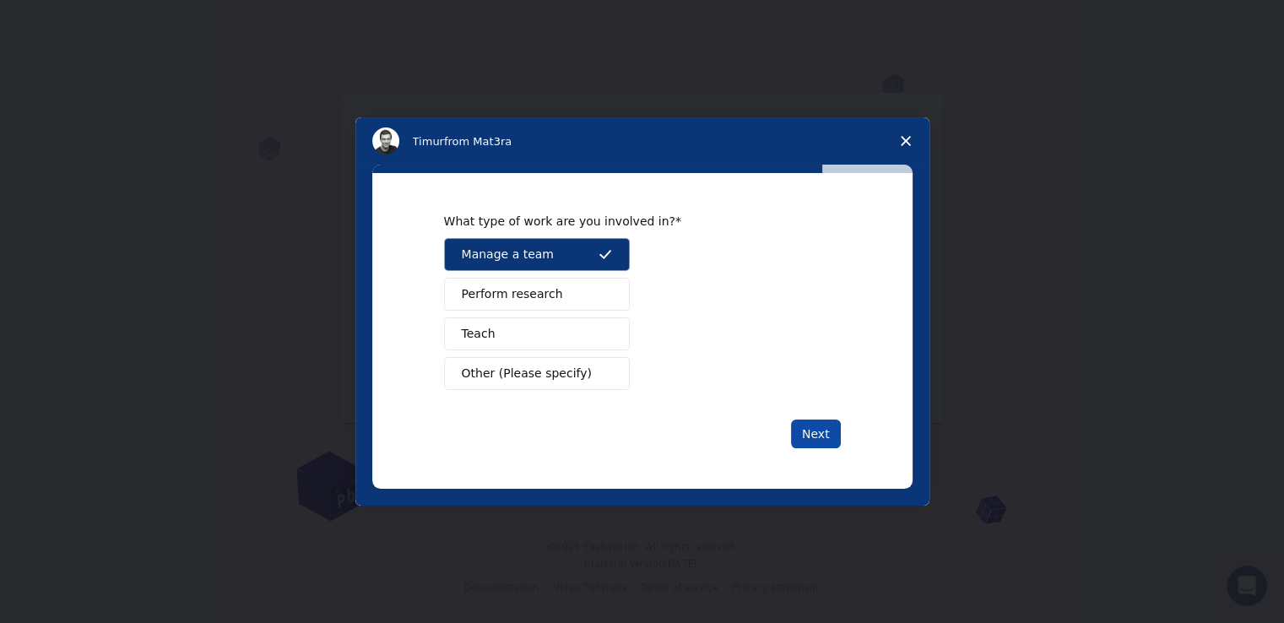
click at [798, 428] on button "Next" at bounding box center [816, 433] width 50 height 29
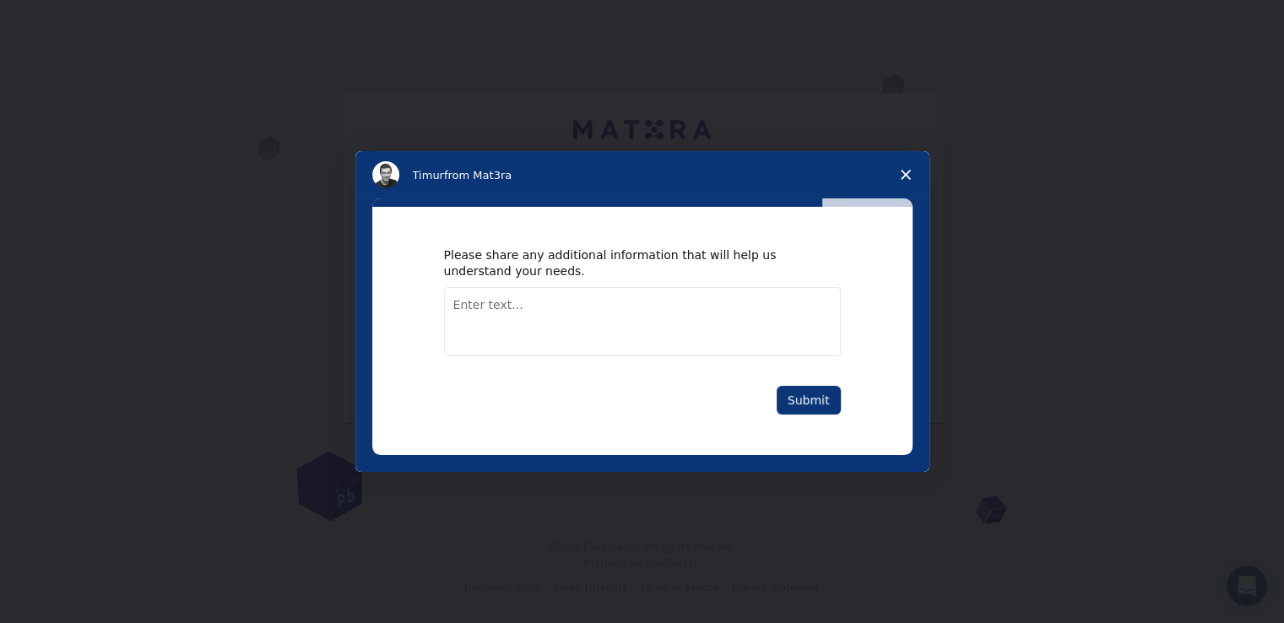
click at [706, 311] on textarea "Enter text..." at bounding box center [642, 321] width 397 height 69
type textarea "i am student of tech universoty"
click at [782, 403] on button "Submit" at bounding box center [808, 400] width 64 height 29
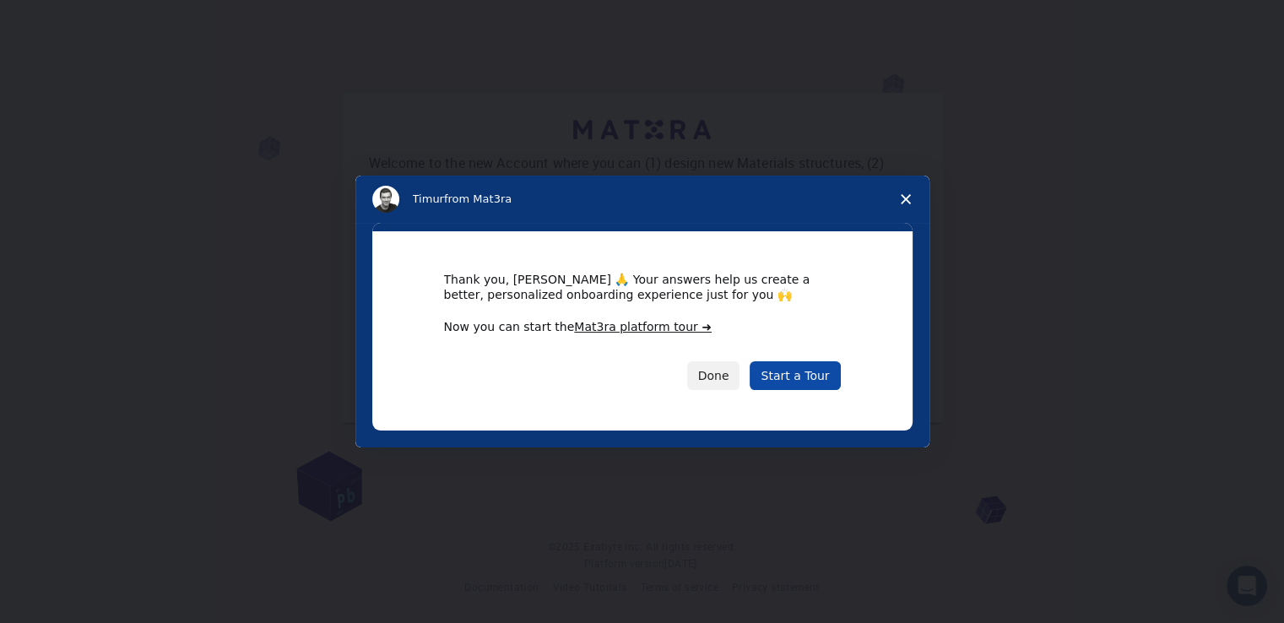
click at [782, 380] on link "Start a Tour" at bounding box center [794, 375] width 90 height 29
click at [905, 203] on icon "Close survey" at bounding box center [906, 199] width 10 height 10
